Goal: Transaction & Acquisition: Purchase product/service

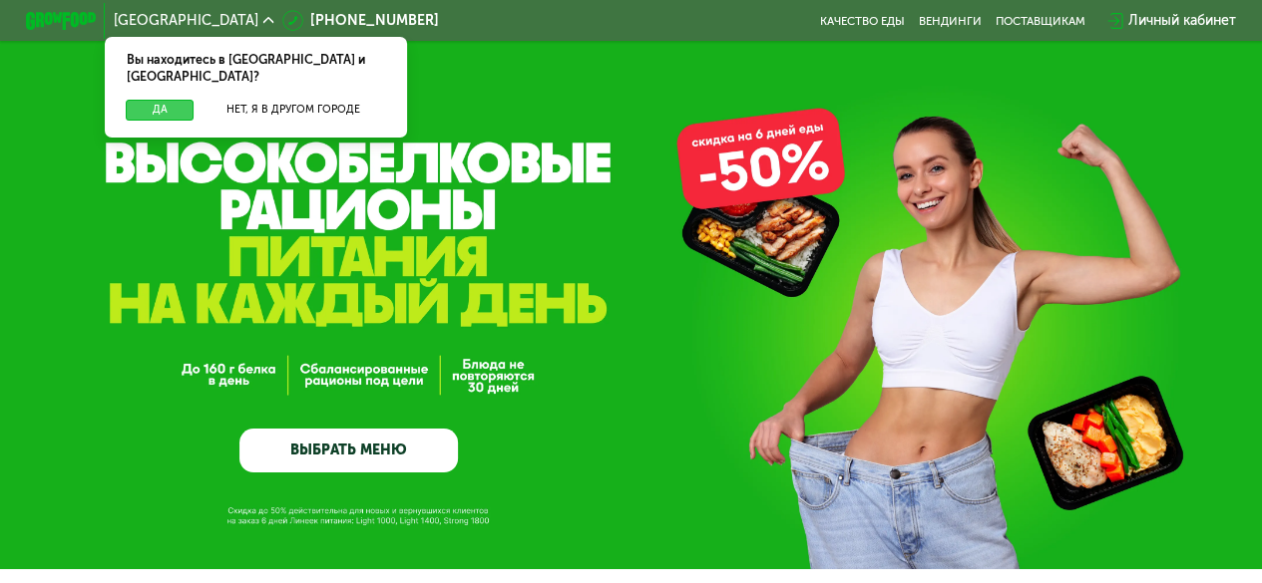
click at [159, 100] on button "Да" at bounding box center [160, 110] width 68 height 21
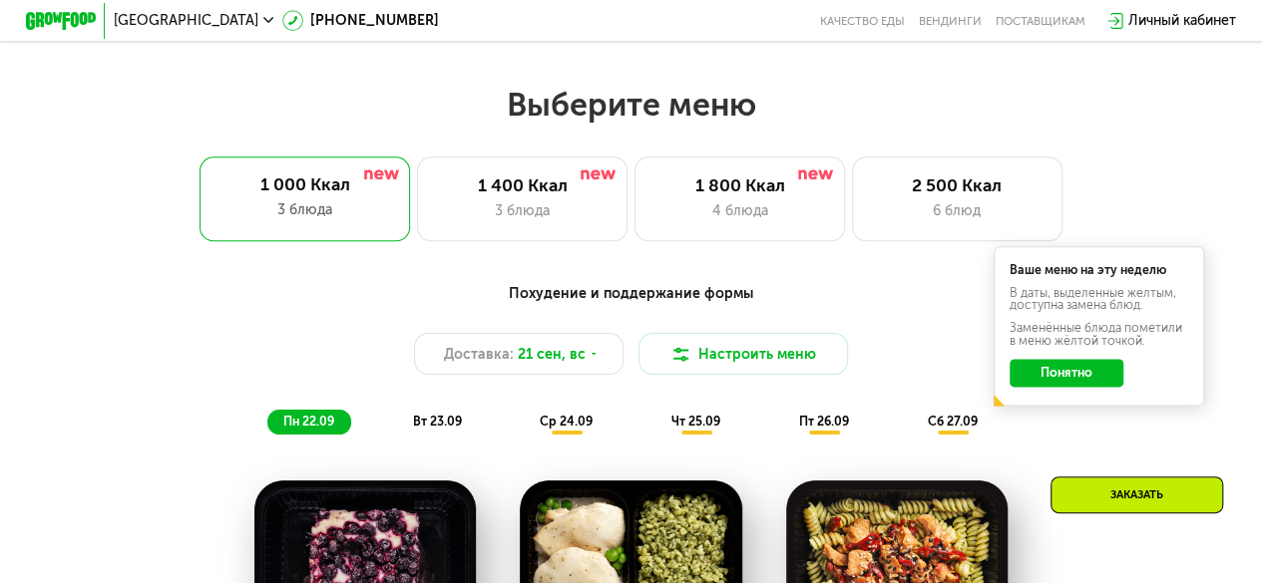
scroll to position [1037, 0]
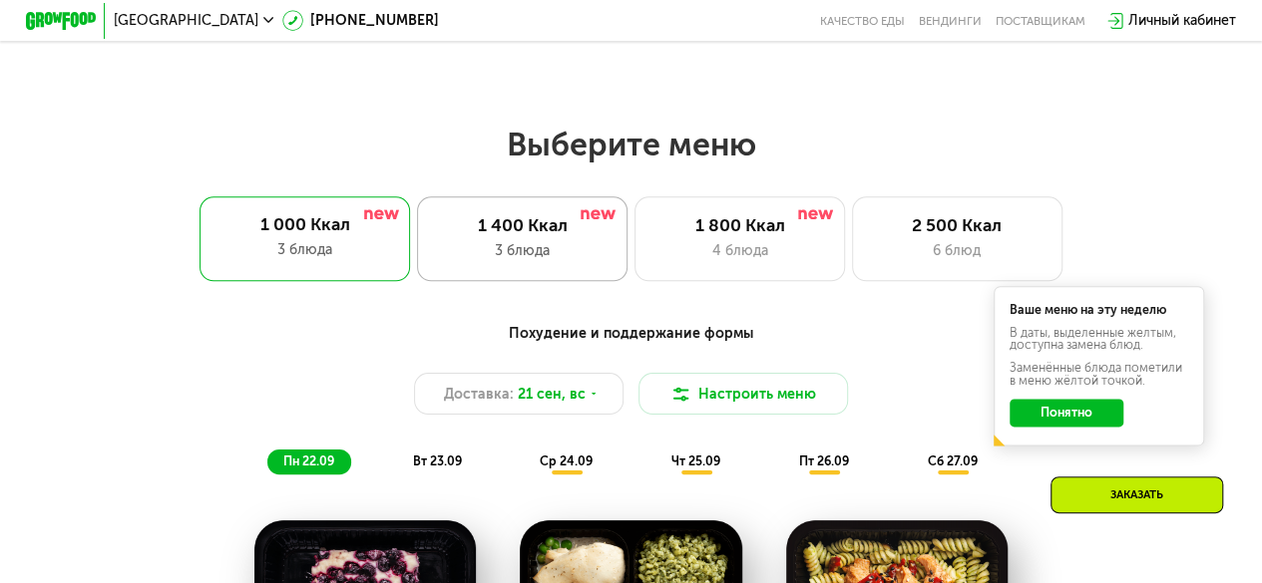
click at [568, 230] on div "1 400 Ккал" at bounding box center [523, 225] width 174 height 21
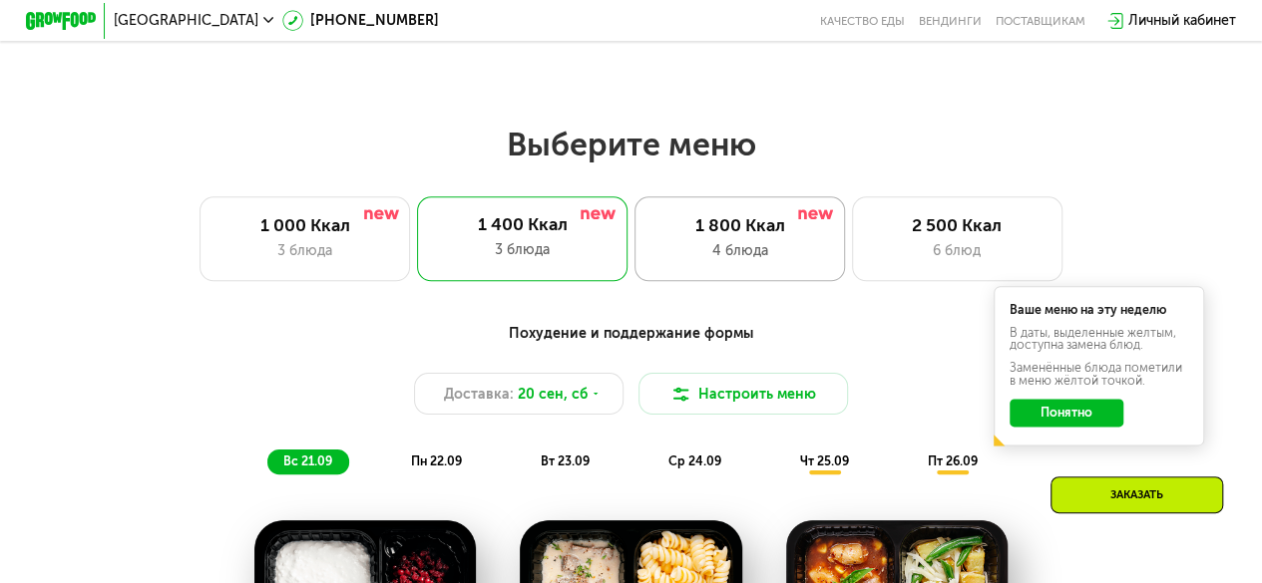
click at [794, 236] on div "1 800 Ккал" at bounding box center [740, 225] width 174 height 21
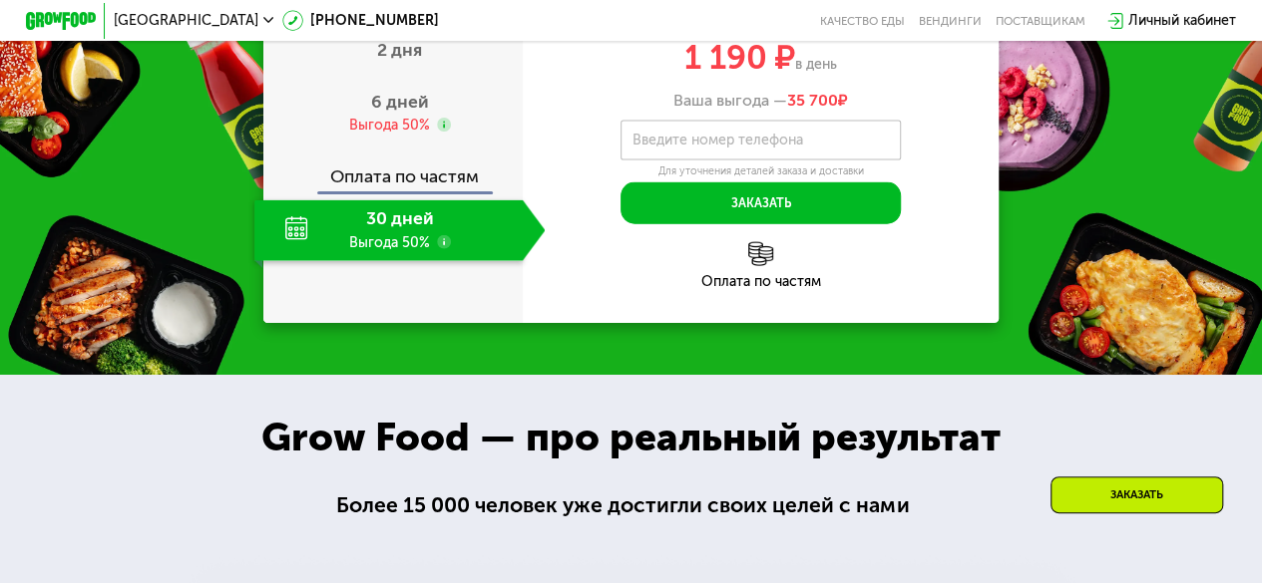
scroll to position [2154, 0]
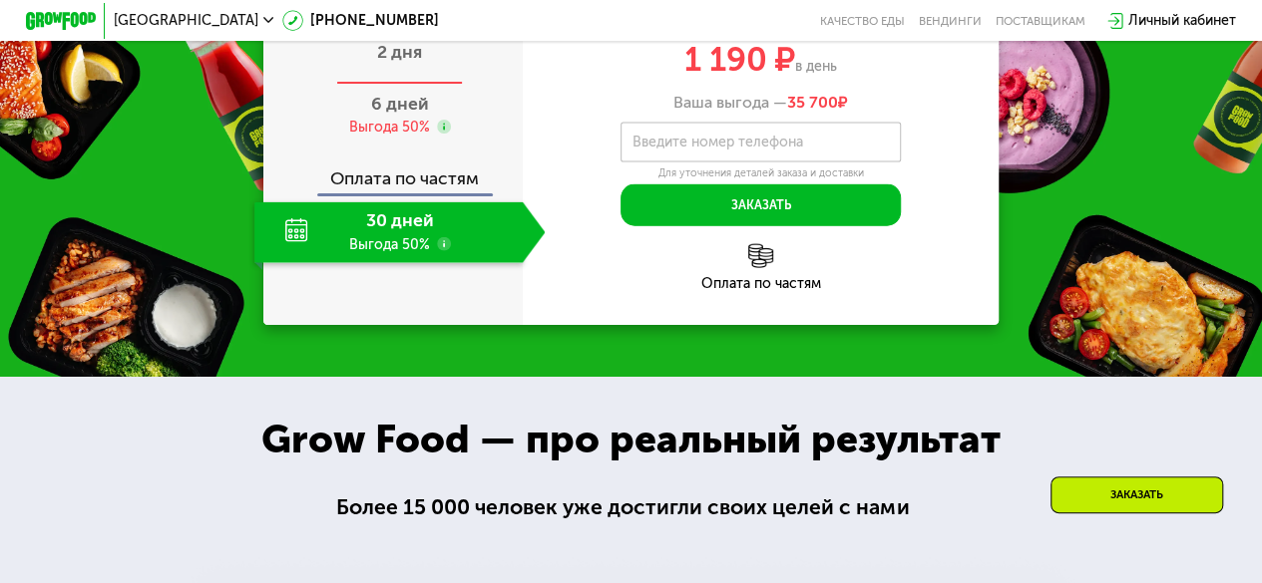
click at [397, 63] on span "2 дня" at bounding box center [399, 52] width 45 height 22
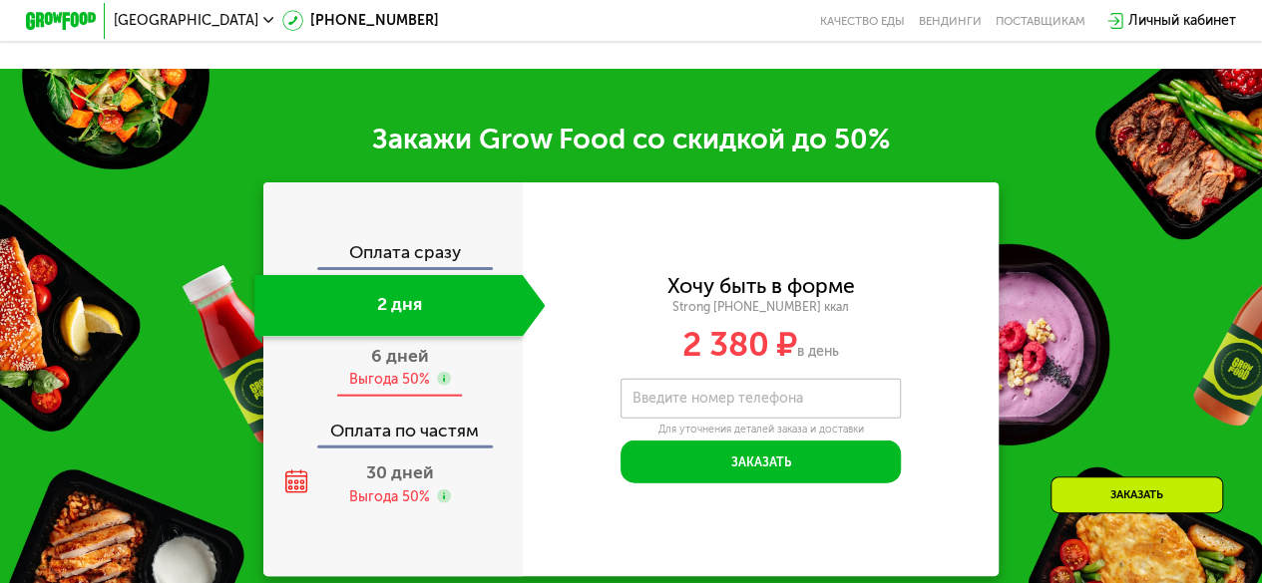
click at [409, 367] on span "6 дней" at bounding box center [400, 356] width 58 height 22
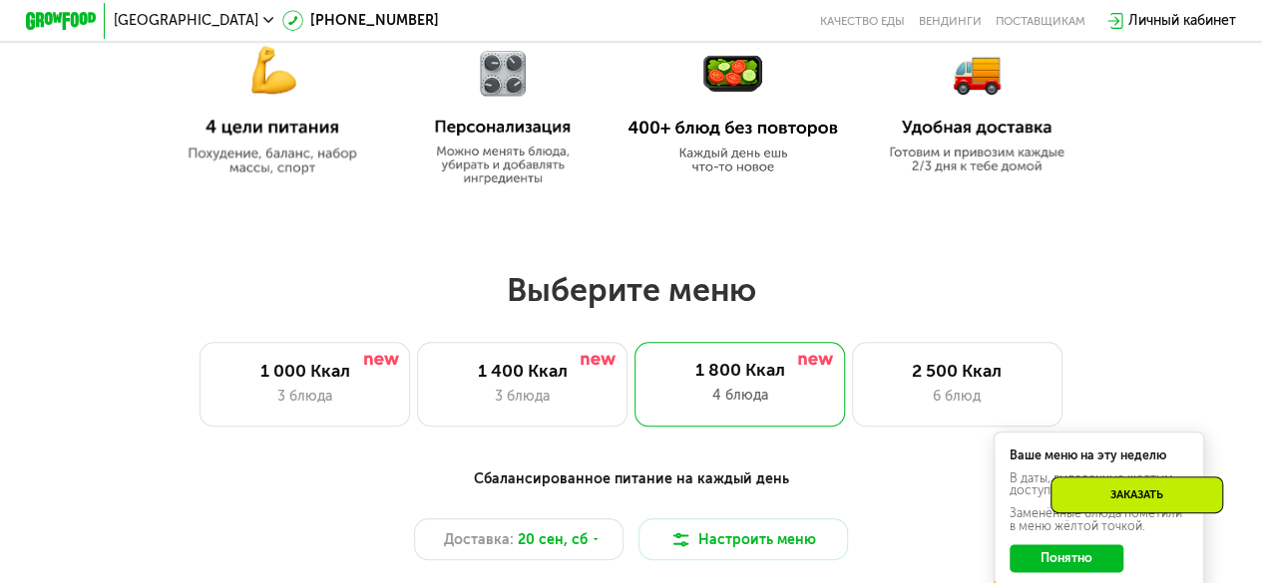
scroll to position [871, 0]
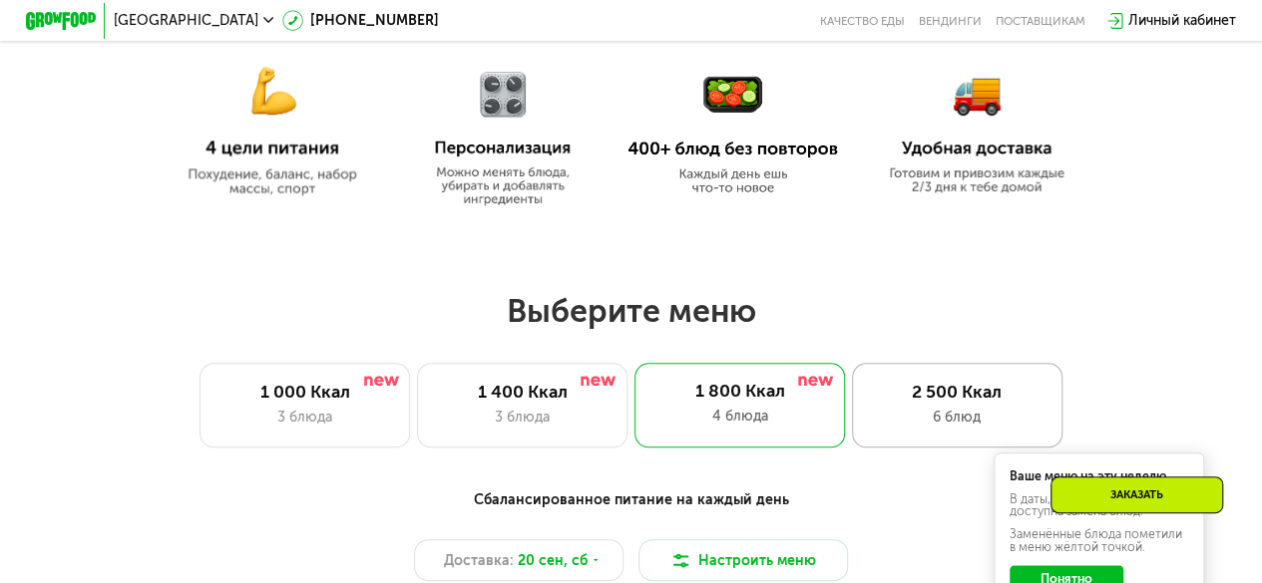
click at [989, 422] on div "6 блюд" at bounding box center [957, 417] width 174 height 21
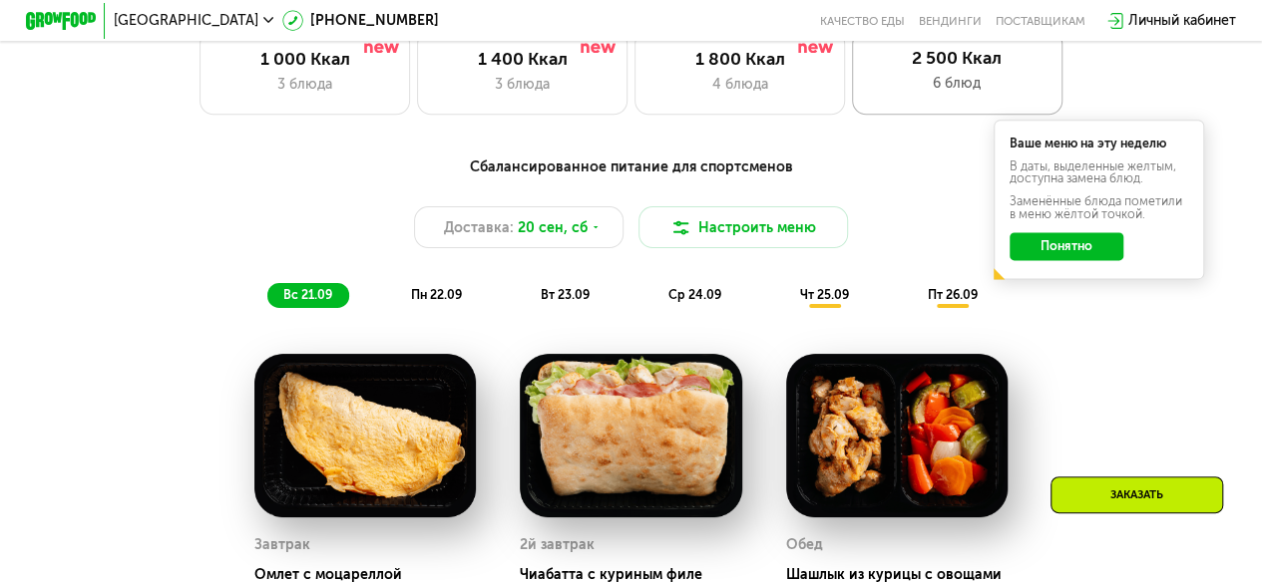
scroll to position [1190, 0]
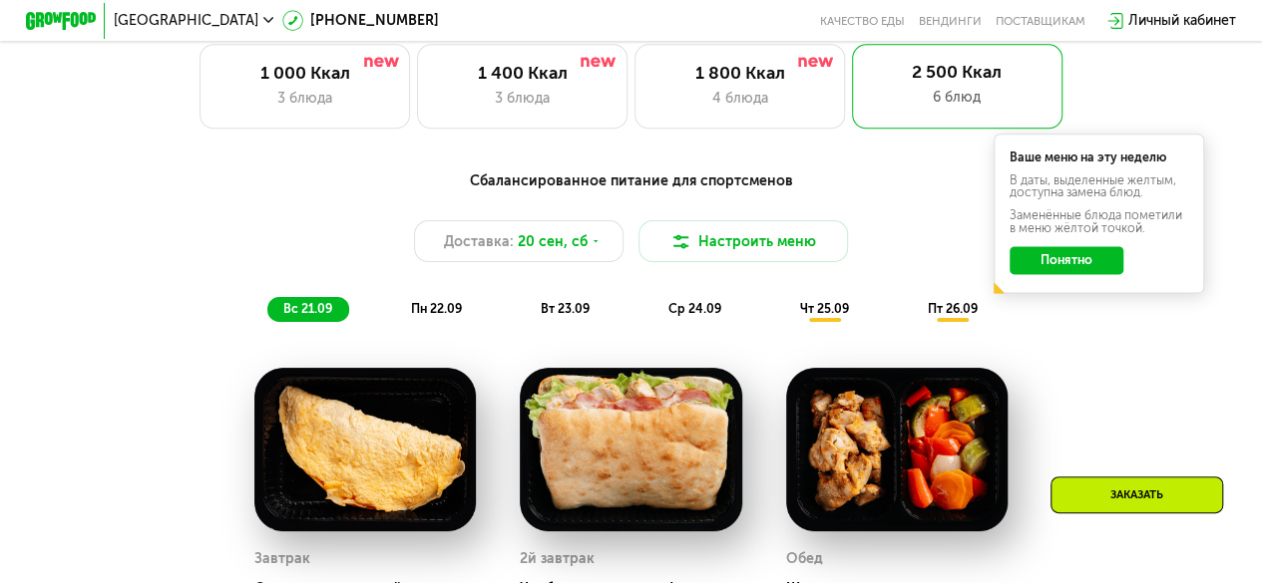
click at [437, 316] on span "пн 22.09" at bounding box center [436, 308] width 51 height 15
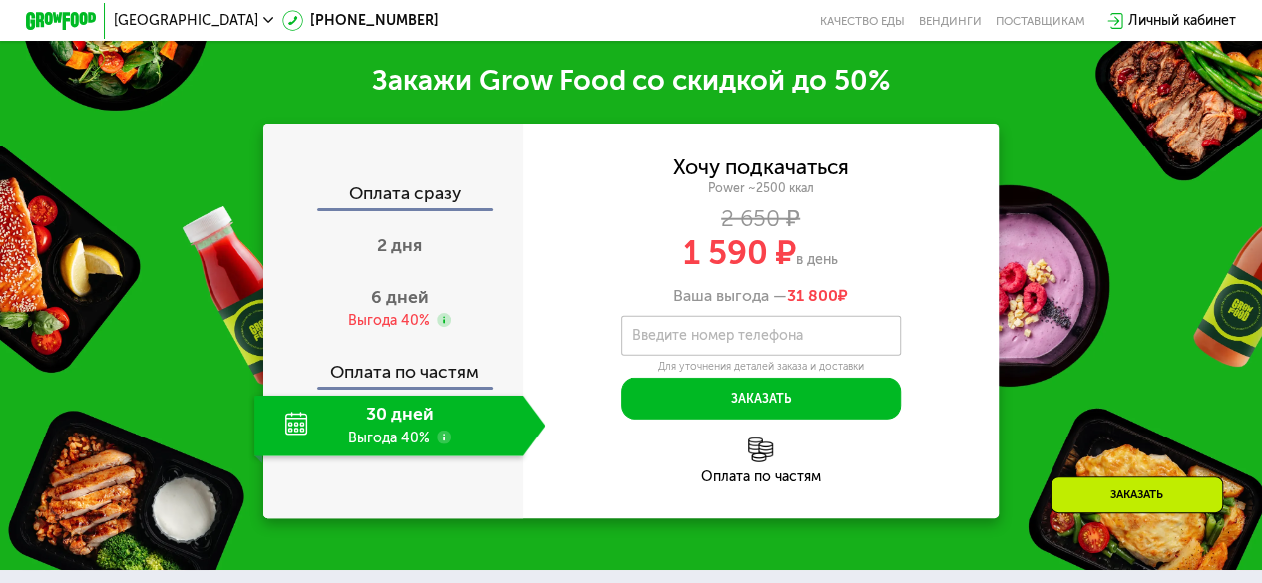
scroll to position [2467, 0]
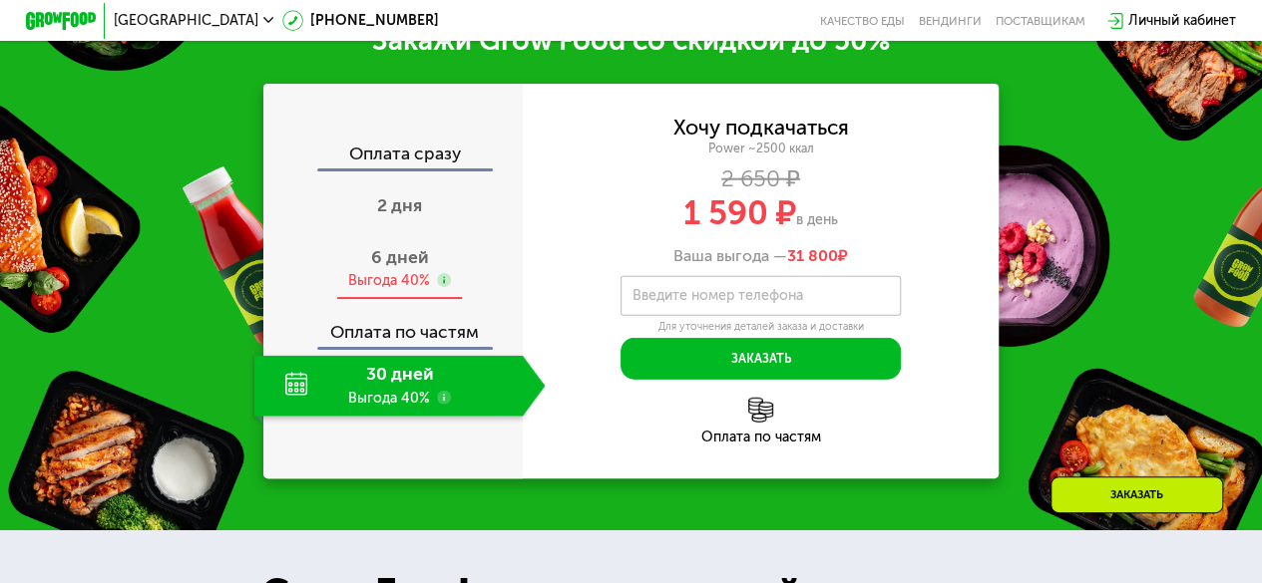
click at [400, 268] on span "6 дней" at bounding box center [400, 257] width 58 height 22
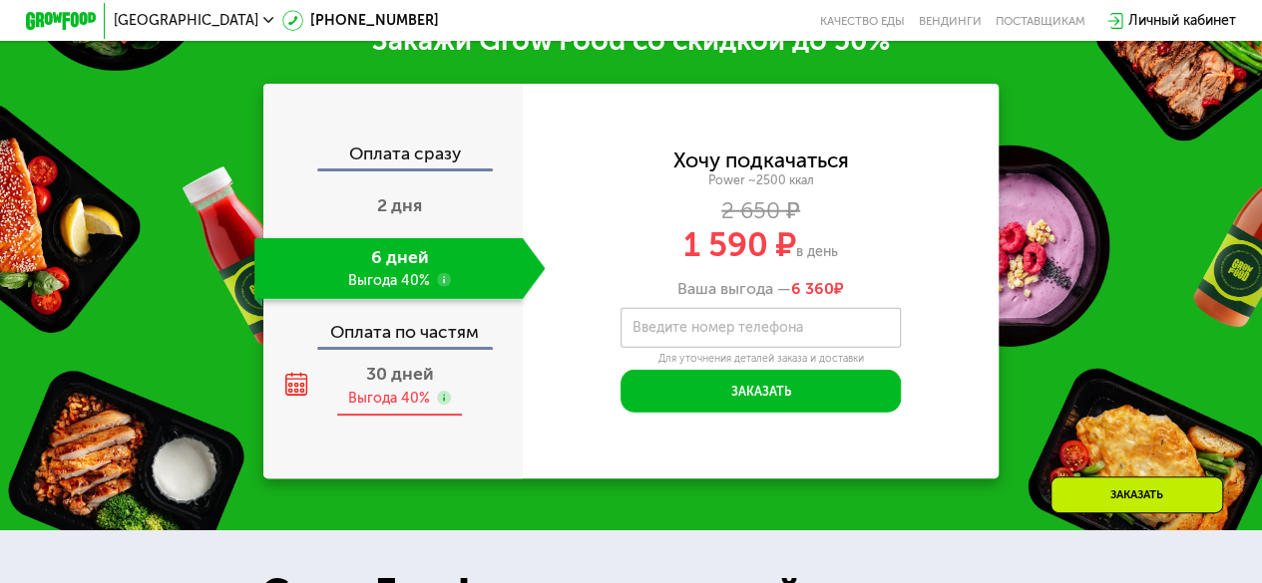
click at [391, 385] on span "30 дней" at bounding box center [400, 374] width 68 height 22
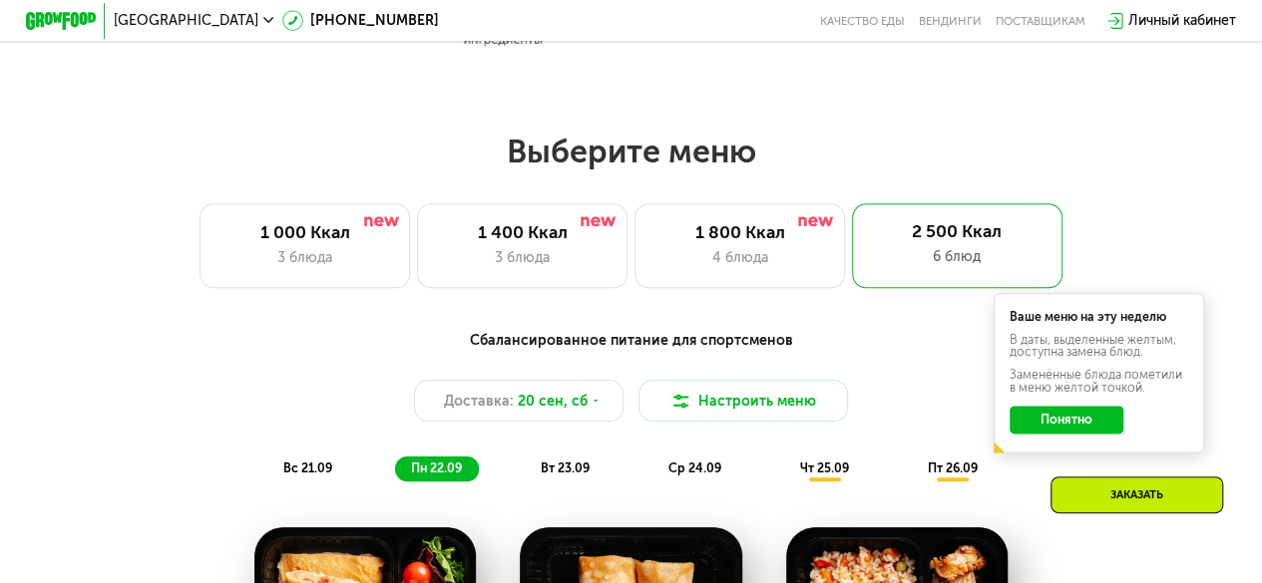
scroll to position [990, 0]
